Goal: Find specific page/section: Find specific page/section

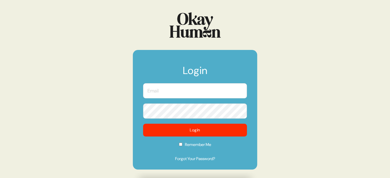
click at [207, 95] on input "text" at bounding box center [195, 90] width 104 height 15
click at [0, 178] on com-1password-button at bounding box center [0, 178] width 0 height 0
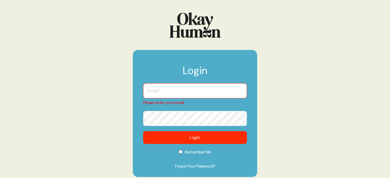
type input "[EMAIL_ADDRESS][DOMAIN_NAME]"
checkbox input "true"
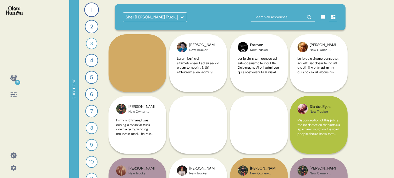
click at [14, 154] on icon at bounding box center [14, 156] width 6 height 6
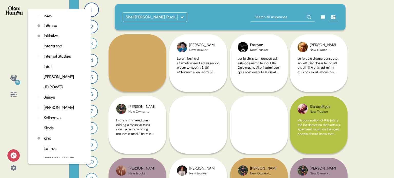
scroll to position [820, 0]
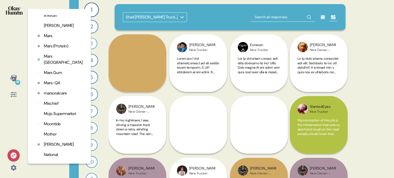
click at [51, 127] on p "Moontide" at bounding box center [52, 124] width 17 height 6
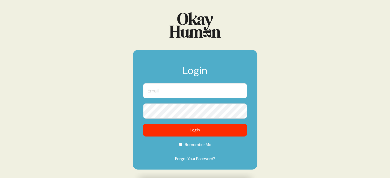
click at [175, 93] on input "text" at bounding box center [195, 90] width 104 height 15
type input "[EMAIL_ADDRESS][DOMAIN_NAME]"
checkbox input "true"
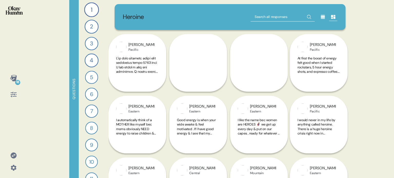
click at [14, 157] on icon at bounding box center [14, 156] width 6 height 6
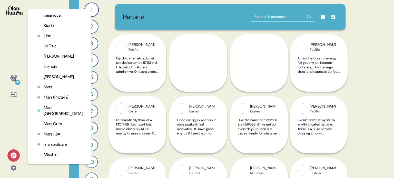
scroll to position [718, 0]
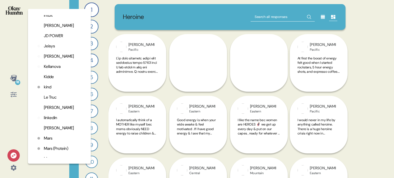
click at [49, 49] on p "Jeisys" at bounding box center [49, 46] width 11 height 6
